Goal: Task Accomplishment & Management: Use online tool/utility

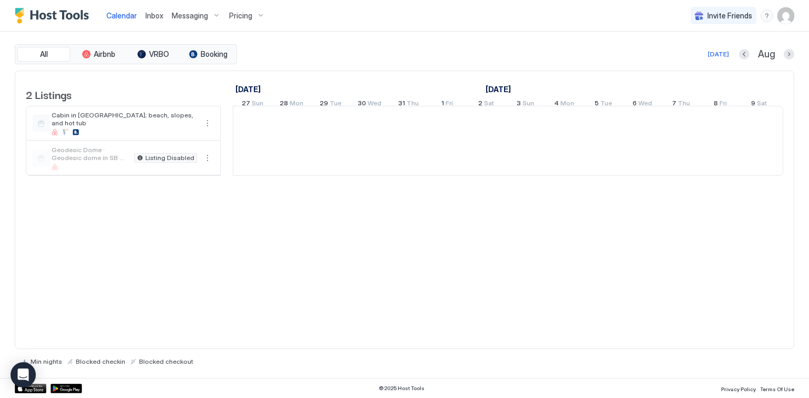
scroll to position [0, 586]
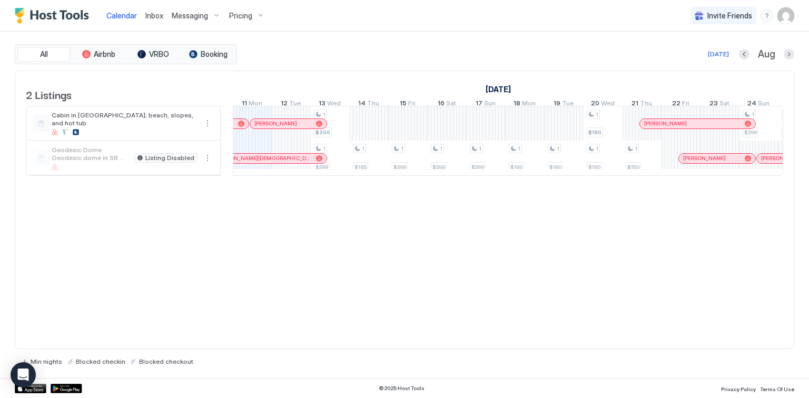
click at [257, 14] on div "Pricing" at bounding box center [247, 16] width 44 height 18
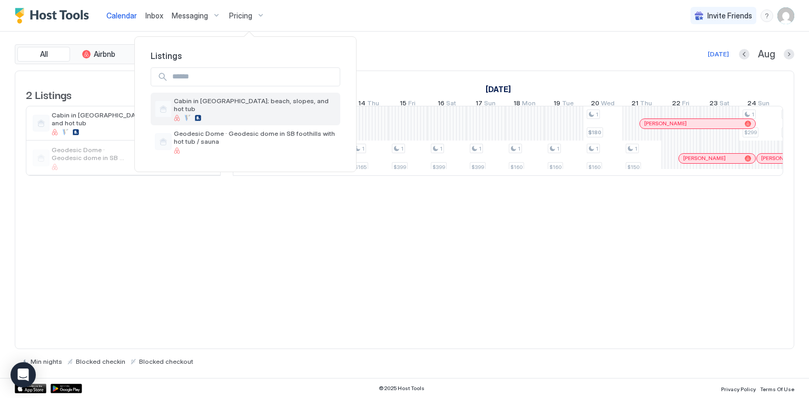
click at [237, 115] on div at bounding box center [255, 118] width 162 height 6
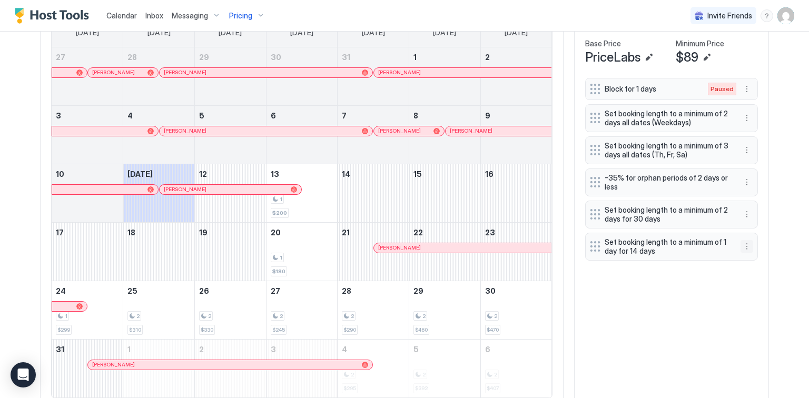
scroll to position [337, 0]
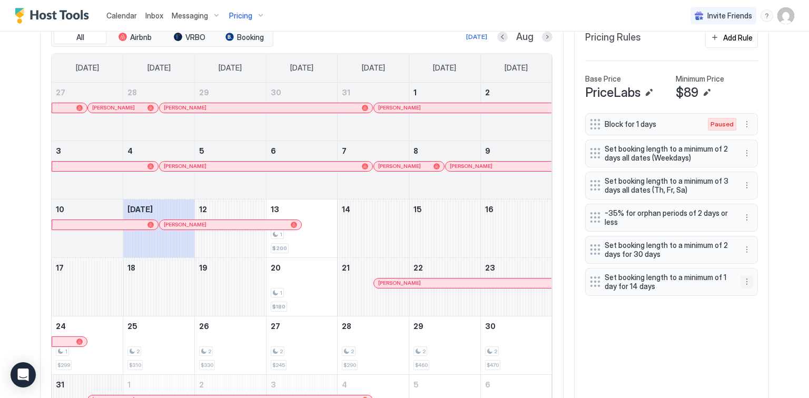
click at [745, 277] on button "More options" at bounding box center [747, 282] width 13 height 13
click at [676, 325] on div at bounding box center [404, 199] width 809 height 398
click at [724, 37] on div "Add Rule" at bounding box center [739, 37] width 30 height 11
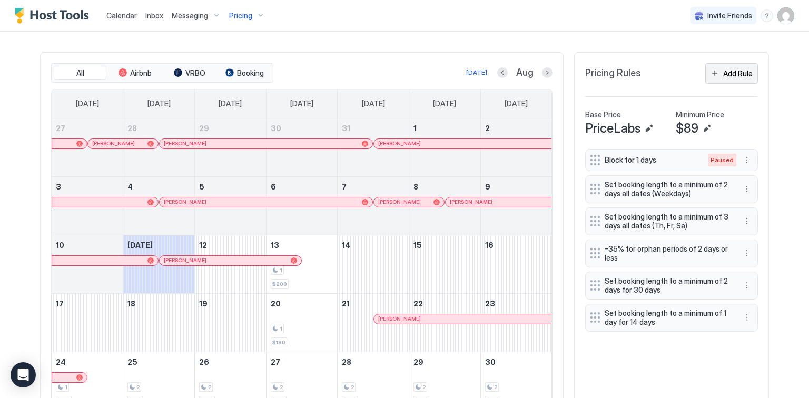
scroll to position [373, 0]
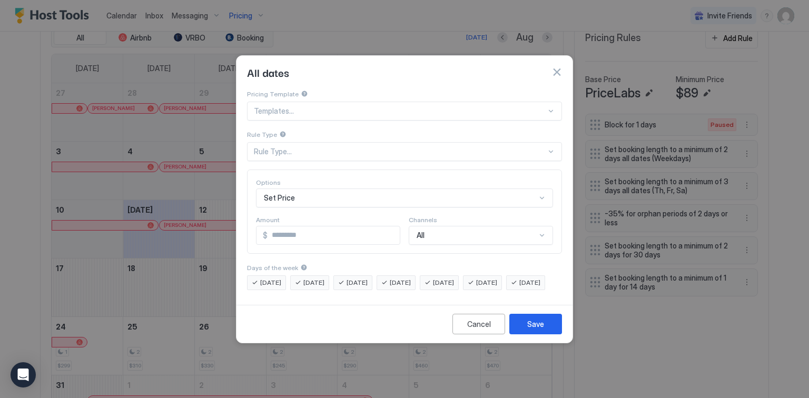
click at [285, 147] on div "Rule Type..." at bounding box center [400, 151] width 292 height 9
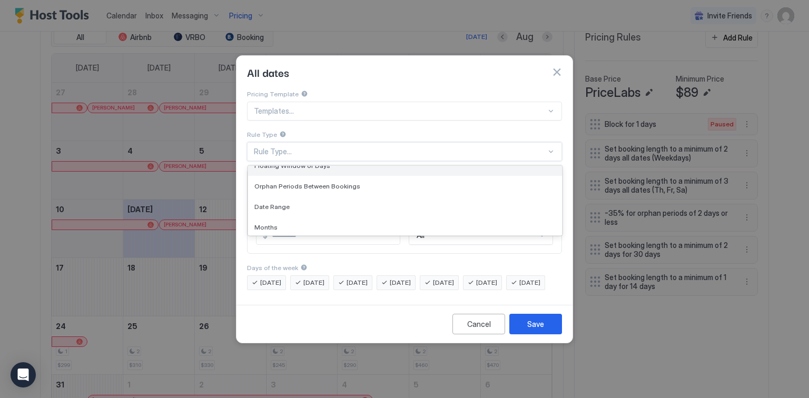
scroll to position [42, 0]
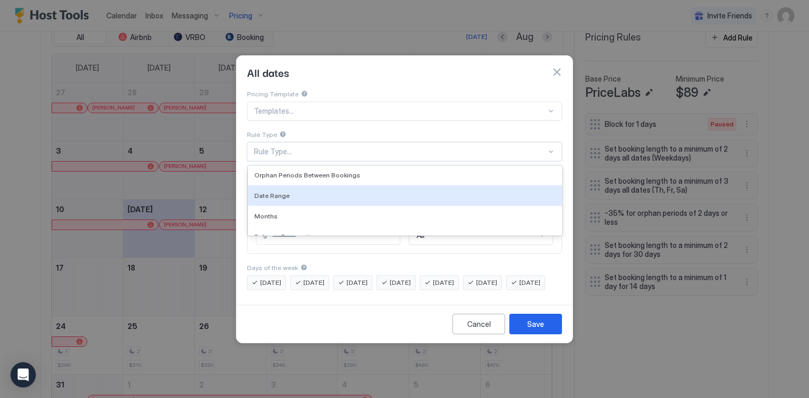
click at [344, 192] on div "Date Range" at bounding box center [405, 196] width 301 height 8
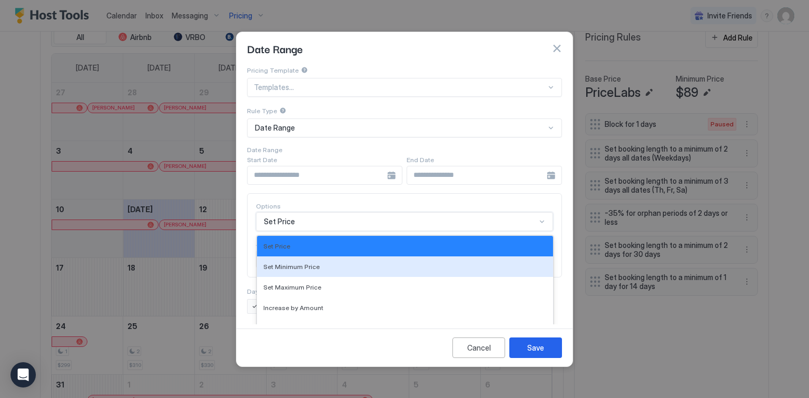
click at [331, 212] on div "17 results available. Use Up and Down to choose options, press Enter to select …" at bounding box center [404, 221] width 297 height 19
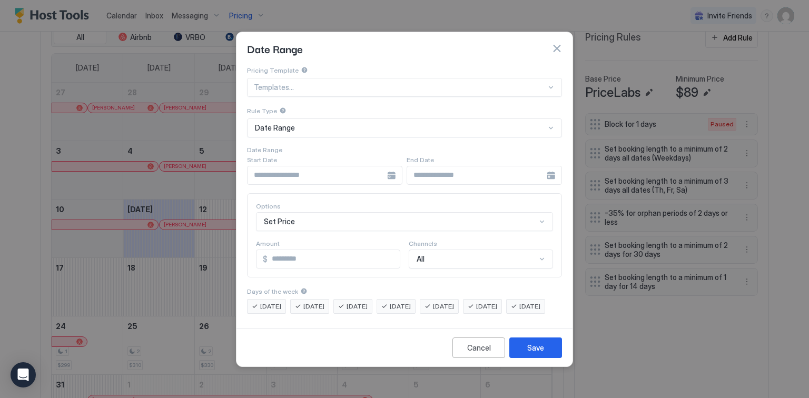
click at [327, 143] on div "Pricing Template Templates... Rule Type Date Range Date Range Start Date End Da…" at bounding box center [404, 189] width 315 height 249
click at [393, 166] on div at bounding box center [324, 175] width 155 height 19
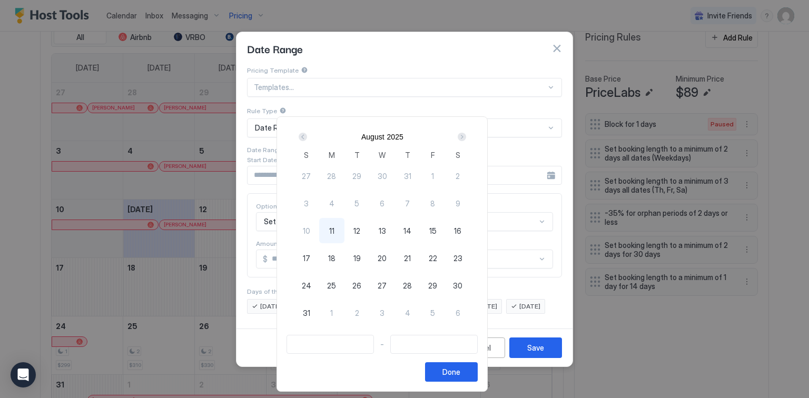
click at [466, 137] on div "Next" at bounding box center [462, 137] width 8 height 8
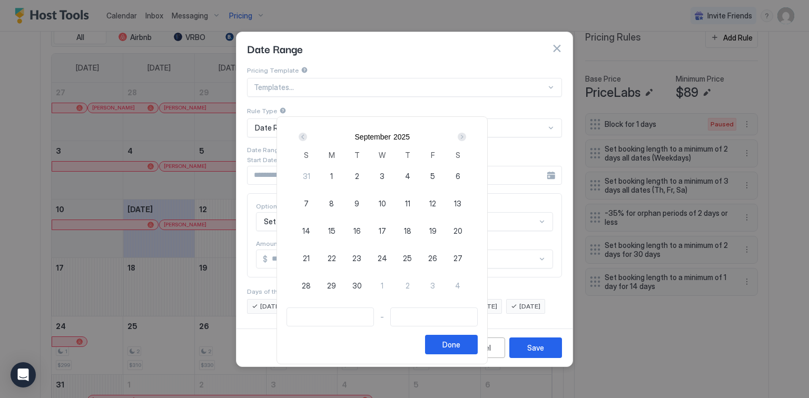
click at [466, 137] on div "Next" at bounding box center [462, 137] width 8 height 8
click at [336, 257] on span "22" at bounding box center [332, 258] width 8 height 11
type input "**********"
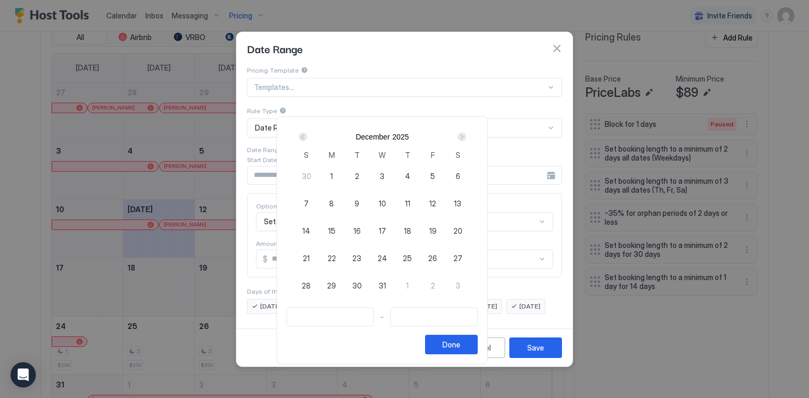
type input "**********"
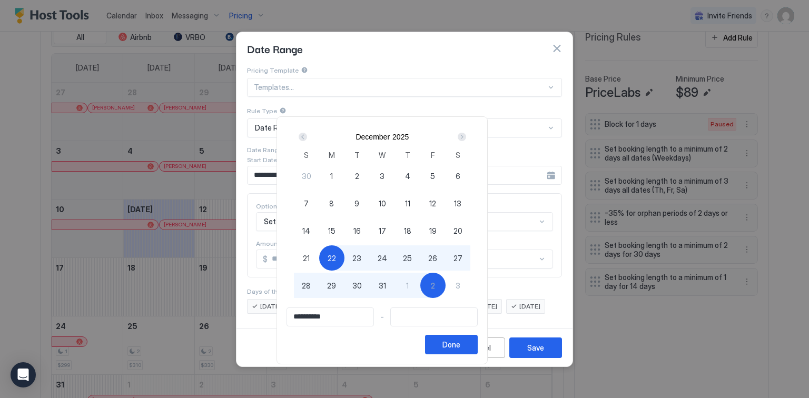
type input "**********"
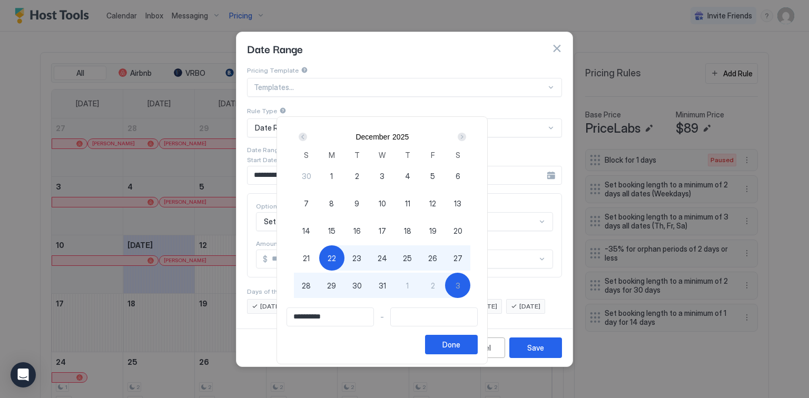
scroll to position [373, 0]
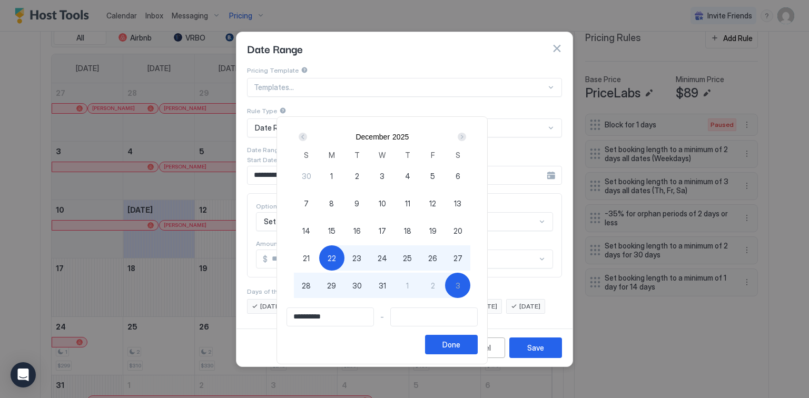
click at [471, 286] on div "3" at bounding box center [457, 285] width 25 height 25
type input "**********"
click at [461, 344] on div "Done" at bounding box center [452, 344] width 18 height 11
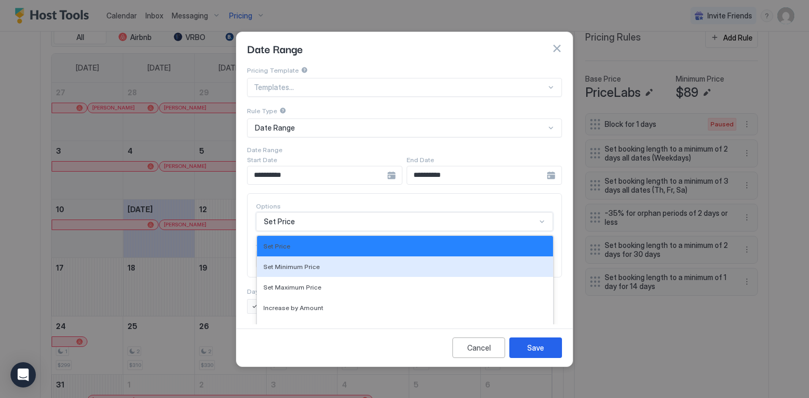
click at [325, 212] on div "17 results available. Use Up and Down to choose options, press Enter to select …" at bounding box center [404, 221] width 297 height 19
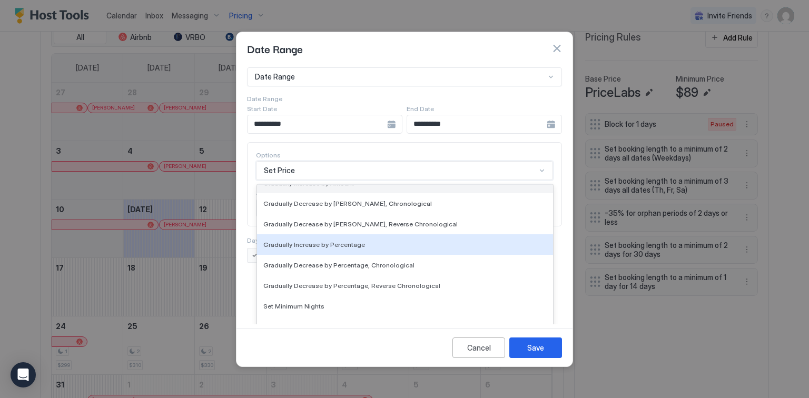
scroll to position [169, 0]
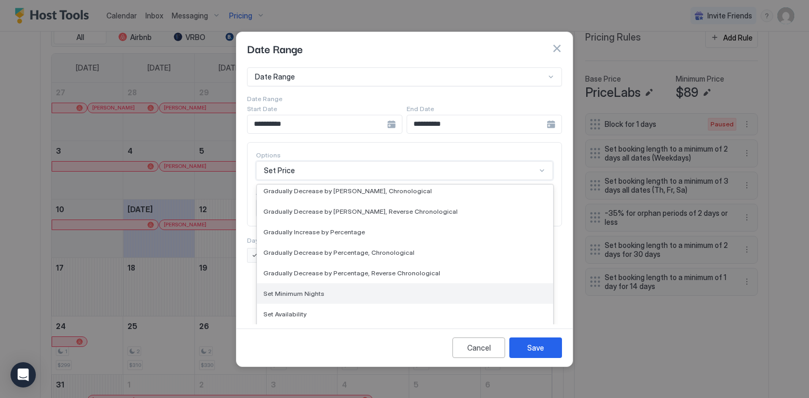
click at [345, 284] on div "Set Minimum Nights" at bounding box center [405, 294] width 296 height 21
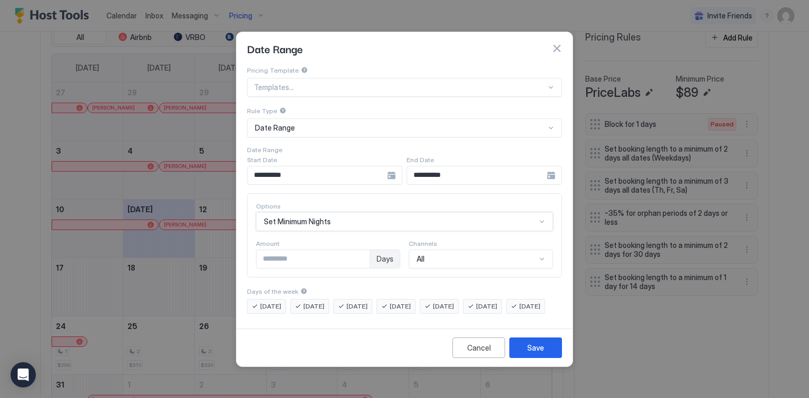
scroll to position [0, 0]
drag, startPoint x: 343, startPoint y: 252, endPoint x: 246, endPoint y: 250, distance: 97.0
click at [246, 250] on div "**********" at bounding box center [405, 195] width 336 height 260
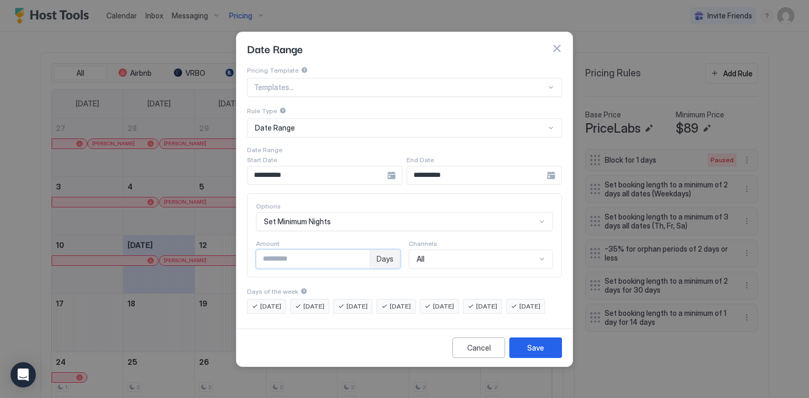
scroll to position [373, 0]
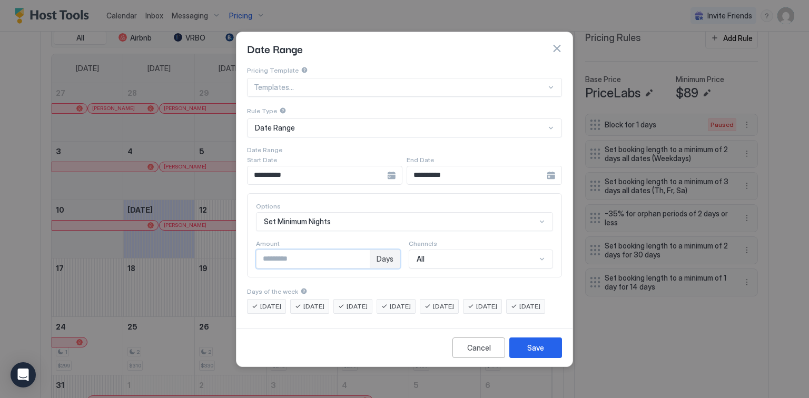
type input "*"
click at [365, 365] on div "Cancel Save" at bounding box center [405, 348] width 336 height 38
click at [528, 354] on div "Save" at bounding box center [536, 348] width 17 height 11
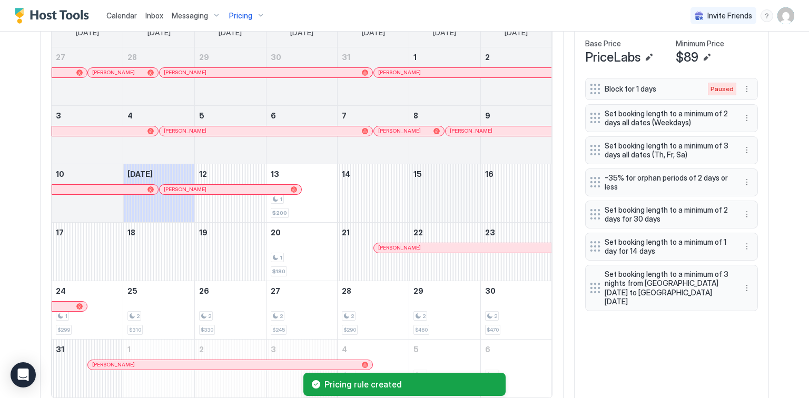
scroll to position [337, 0]
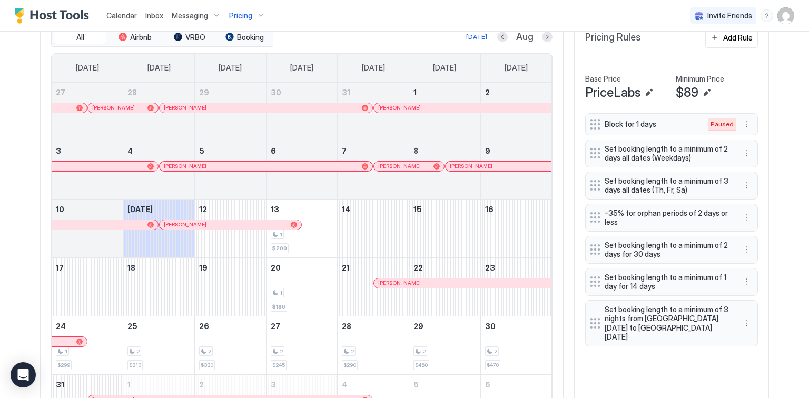
click at [644, 352] on div "Block for 1 days Paused Set booking length to a minimum of 2 days all dates (We…" at bounding box center [672, 273] width 173 height 321
